Goal: Transaction & Acquisition: Download file/media

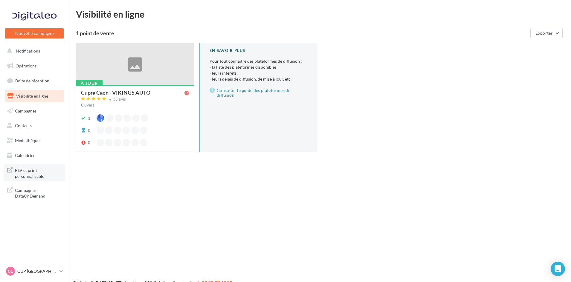
click at [37, 171] on span "PLV et print personnalisable" at bounding box center [38, 172] width 47 height 13
click at [33, 138] on span "Médiathèque" at bounding box center [27, 140] width 24 height 5
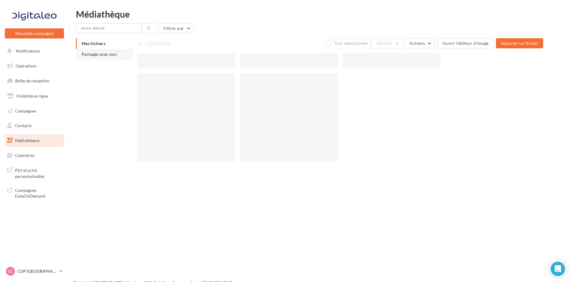
click at [107, 54] on span "Partagés avec moi" at bounding box center [99, 54] width 35 height 5
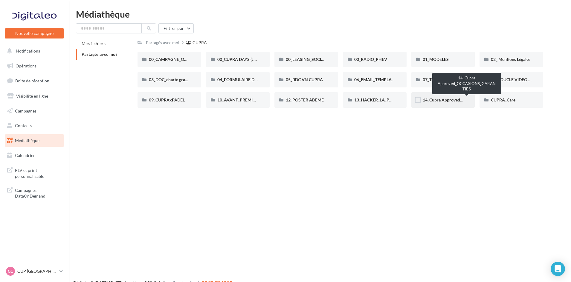
click at [429, 98] on span "14_Cupra Approved_OCCASIONS_GARANTIES" at bounding box center [466, 99] width 88 height 5
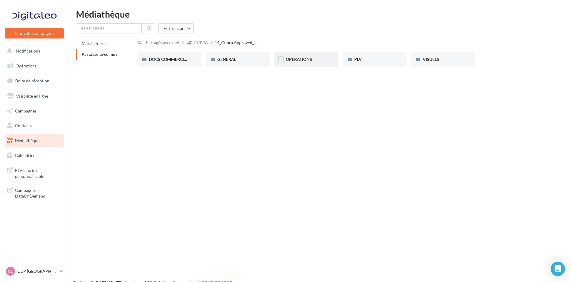
click at [299, 55] on div "OPERATIONS" at bounding box center [306, 60] width 64 height 16
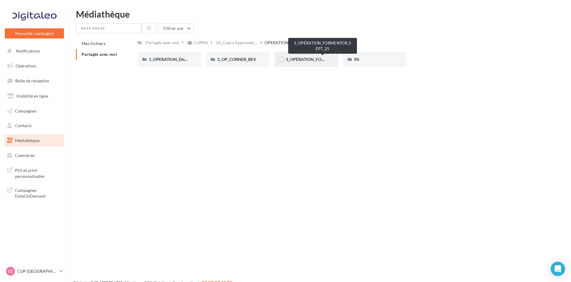
click at [305, 61] on span "3_OPÉRATION_FORMENTOR_SEPT_25" at bounding box center [323, 59] width 74 height 5
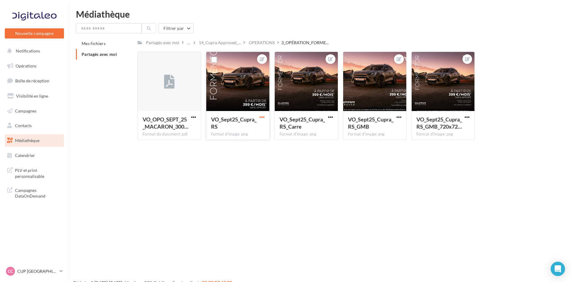
click at [260, 118] on span "button" at bounding box center [261, 117] width 5 height 5
click at [234, 141] on button "Télécharger" at bounding box center [234, 145] width 63 height 16
